Goal: Transaction & Acquisition: Purchase product/service

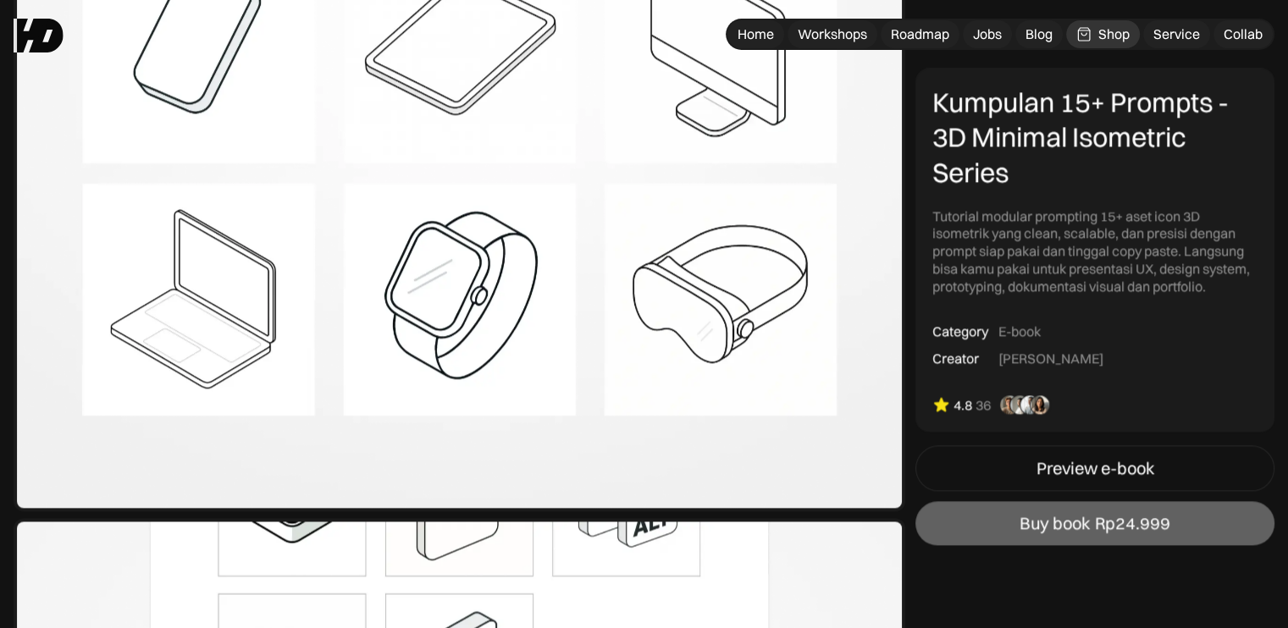
scroll to position [2032, 0]
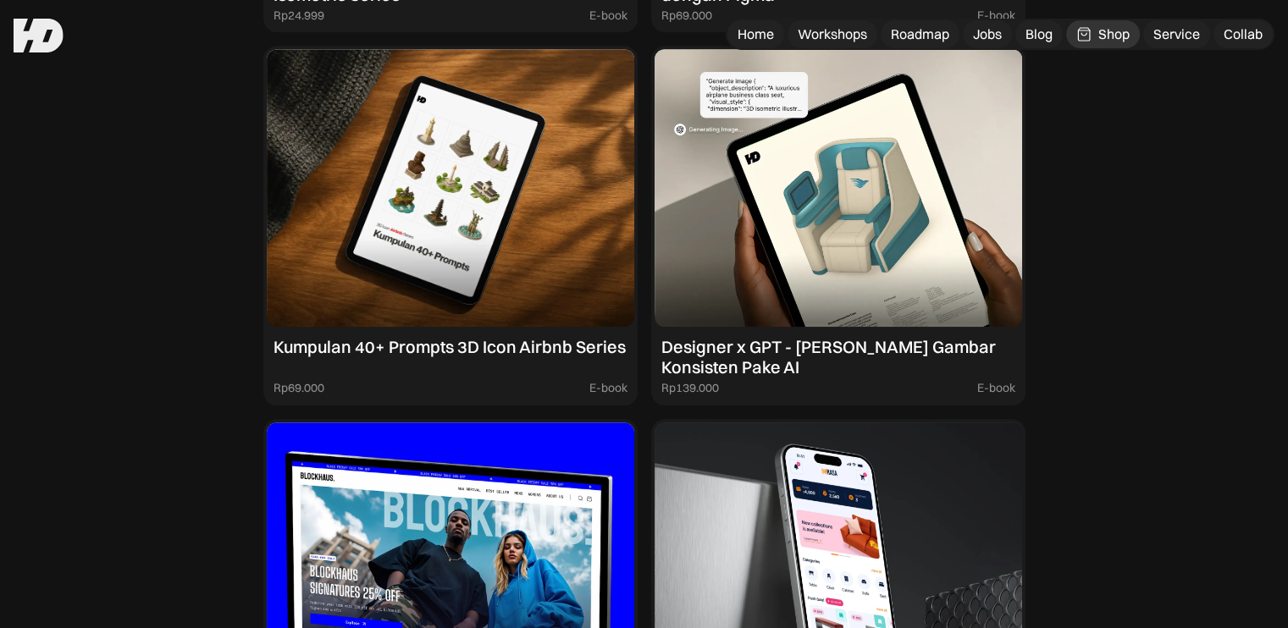
scroll to position [1947, 0]
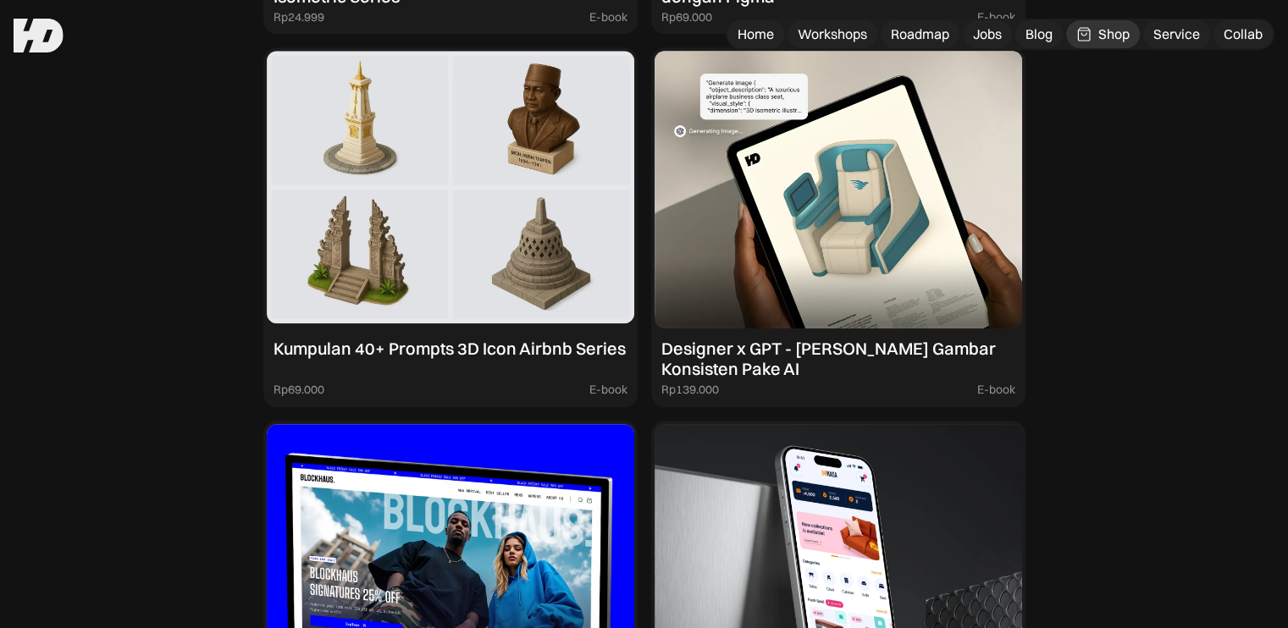
click at [367, 165] on img at bounding box center [450, 190] width 367 height 278
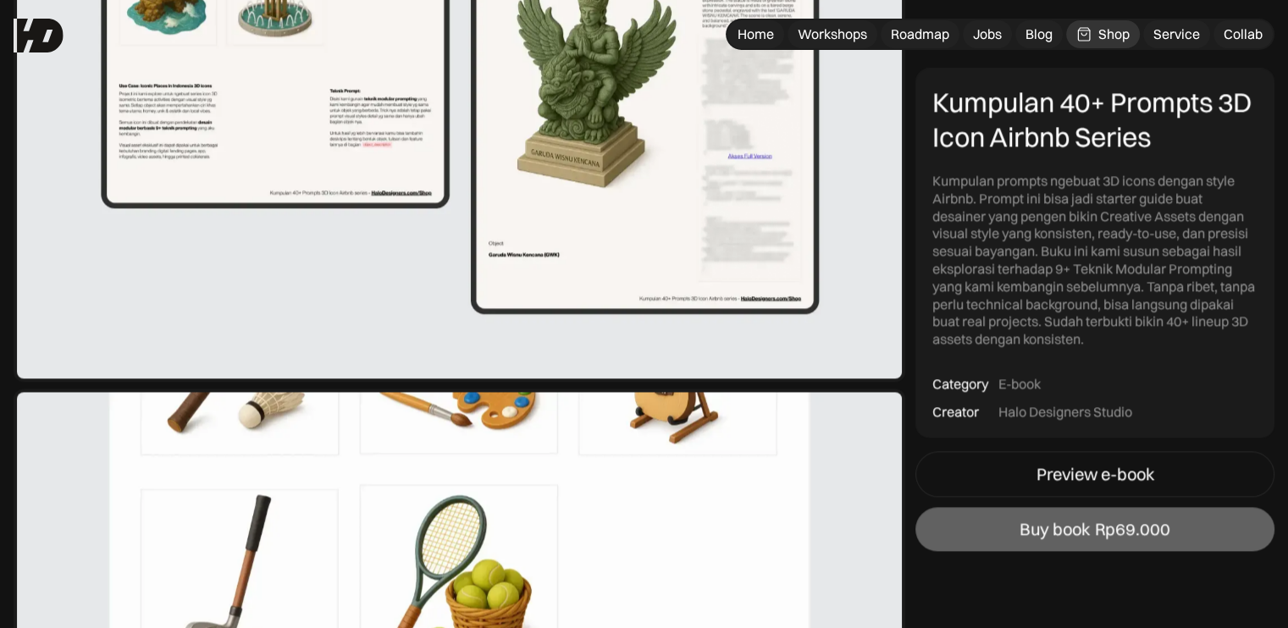
scroll to position [2351, 0]
